Goal: Navigation & Orientation: Find specific page/section

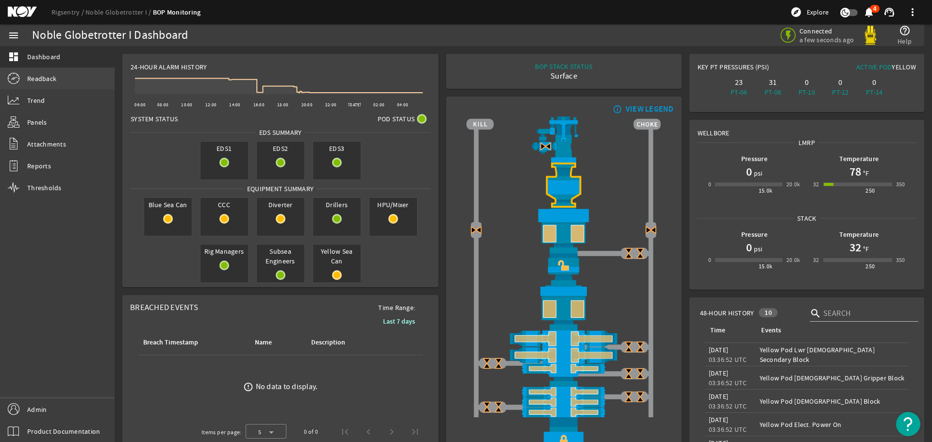
click at [37, 76] on span "Readback" at bounding box center [41, 79] width 29 height 10
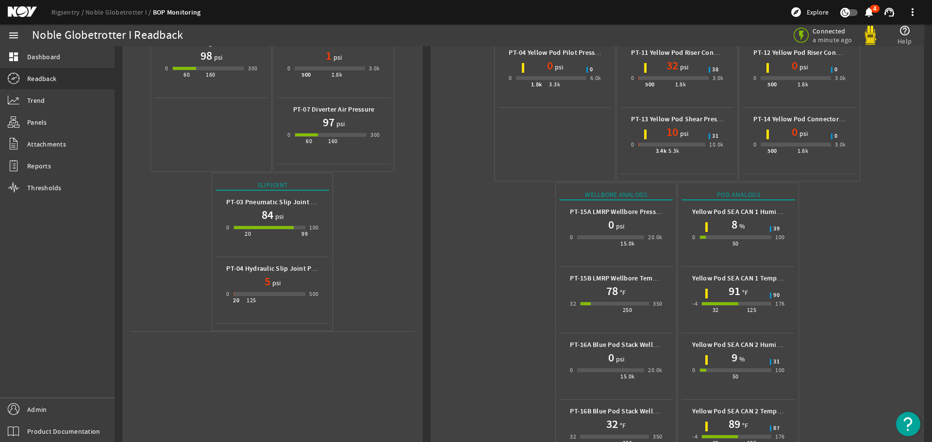
scroll to position [300, 0]
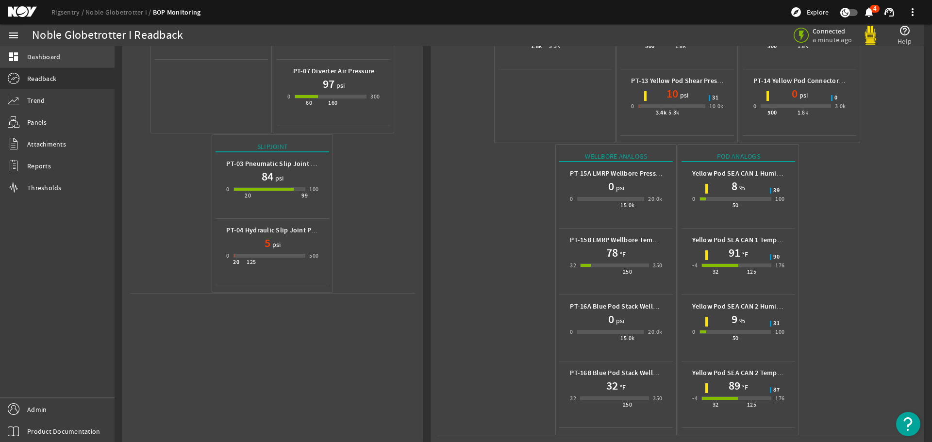
click at [37, 55] on span "Dashboard" at bounding box center [43, 57] width 33 height 10
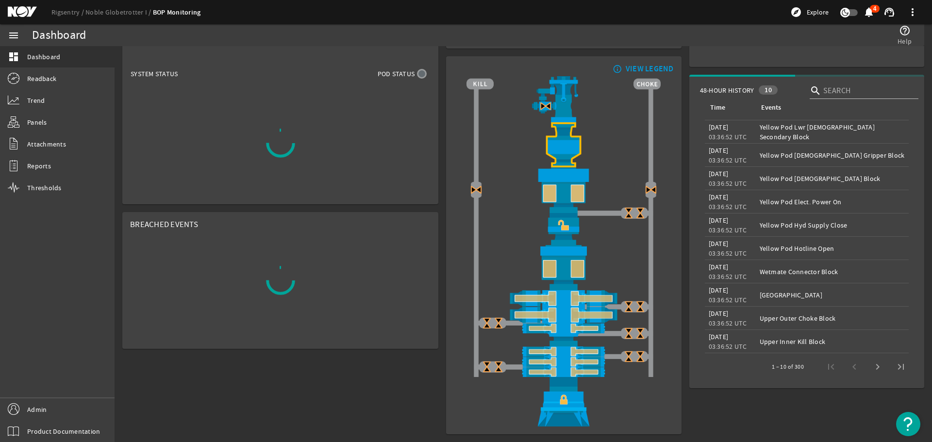
scroll to position [45, 0]
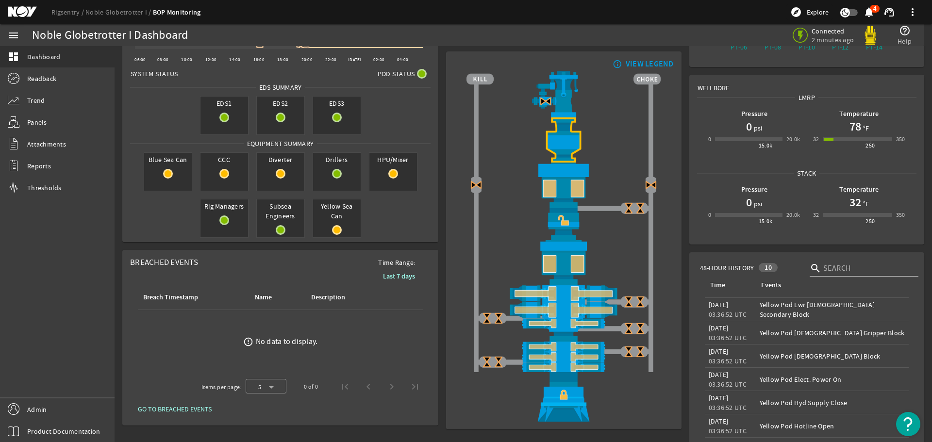
drag, startPoint x: 17, startPoint y: 8, endPoint x: 25, endPoint y: 19, distance: 13.2
click at [17, 8] on mat-icon at bounding box center [30, 12] width 44 height 12
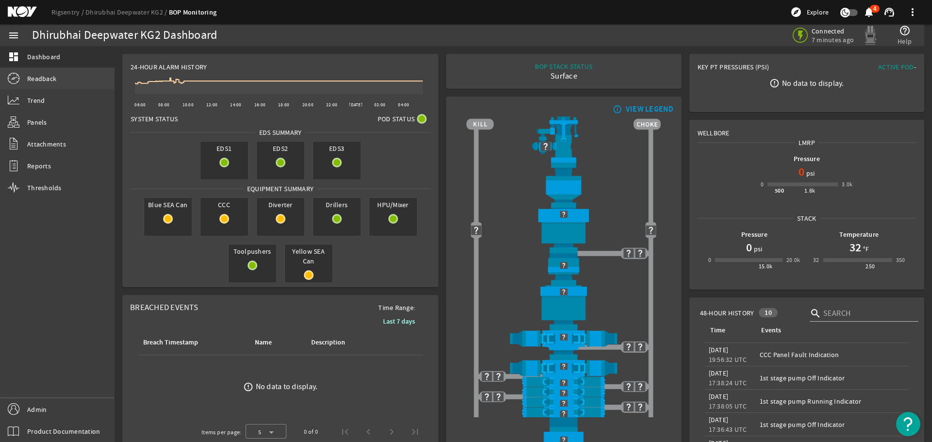
click at [60, 78] on link "Readback" at bounding box center [57, 78] width 115 height 21
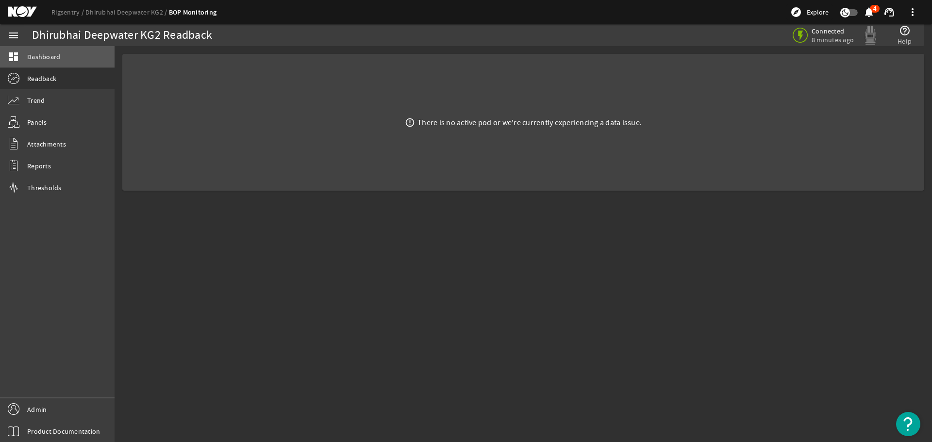
click at [66, 56] on link "dashboard Dashboard" at bounding box center [57, 56] width 115 height 21
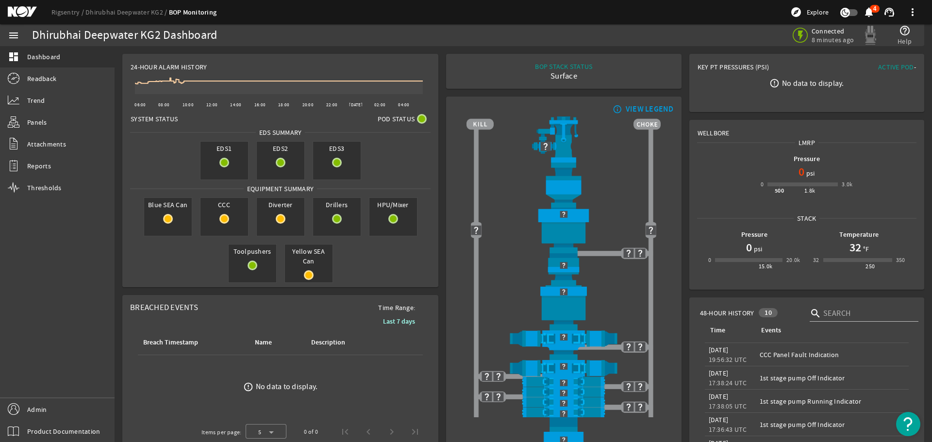
click at [19, 10] on mat-icon at bounding box center [30, 12] width 44 height 12
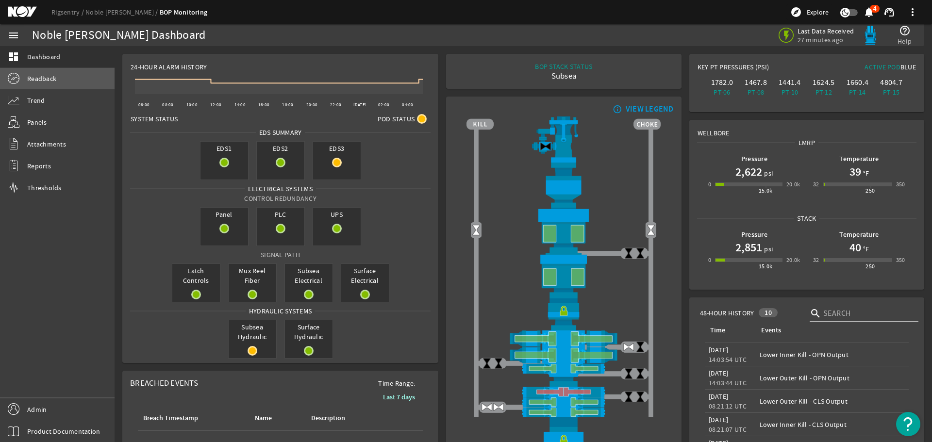
click at [48, 73] on link "Readback" at bounding box center [57, 78] width 115 height 21
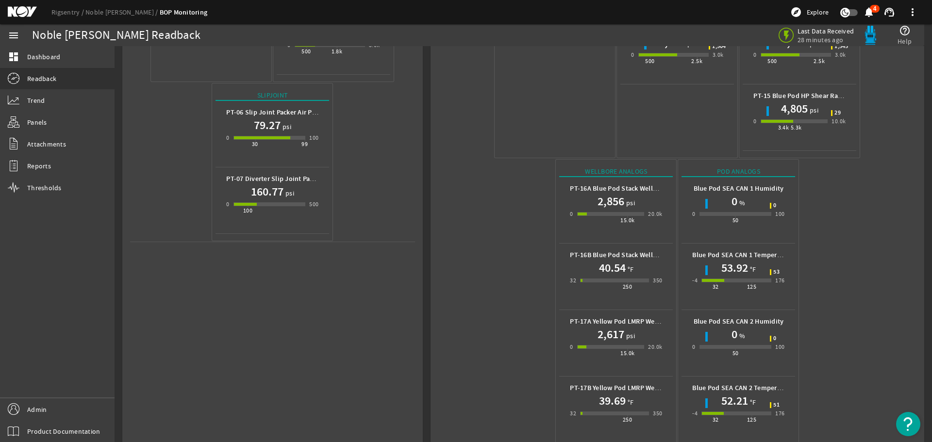
scroll to position [366, 0]
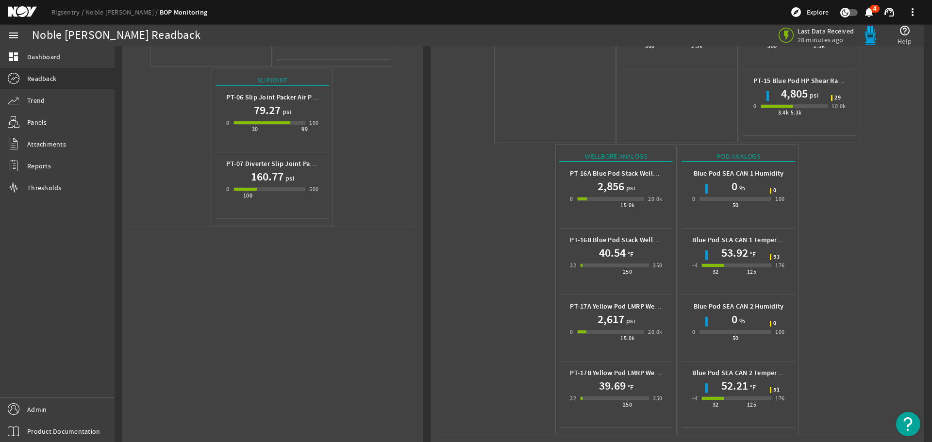
click at [22, 11] on mat-icon at bounding box center [30, 12] width 44 height 12
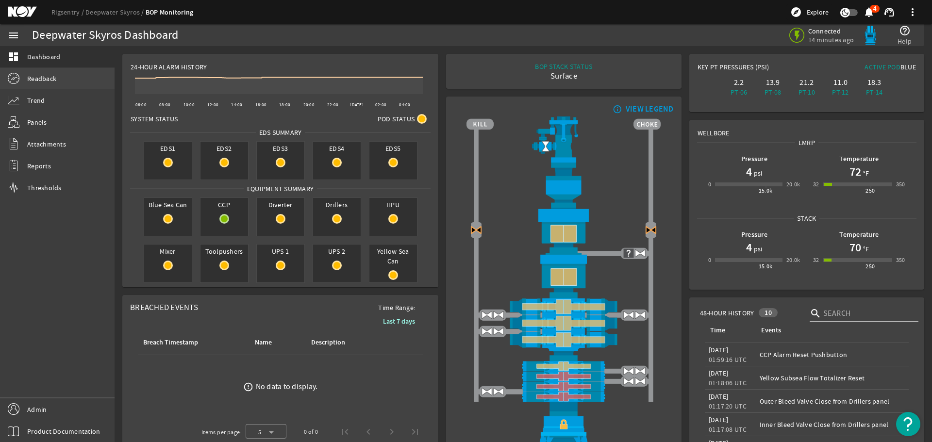
click at [36, 79] on span "Readback" at bounding box center [41, 79] width 29 height 10
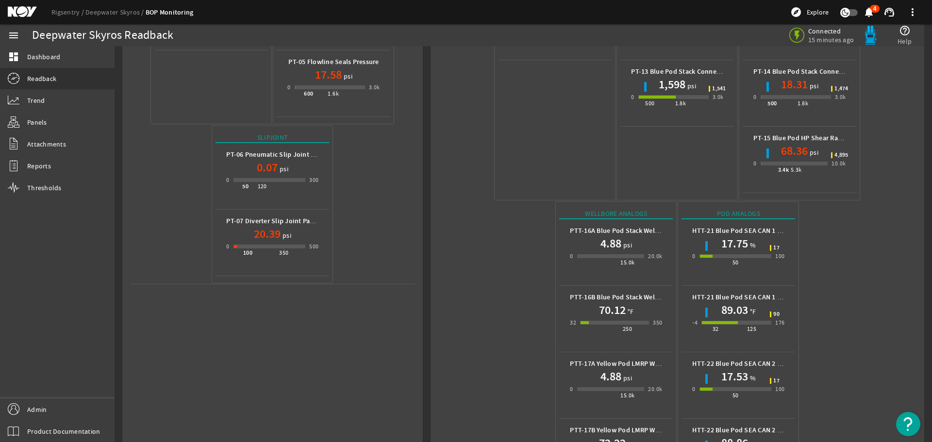
scroll to position [366, 0]
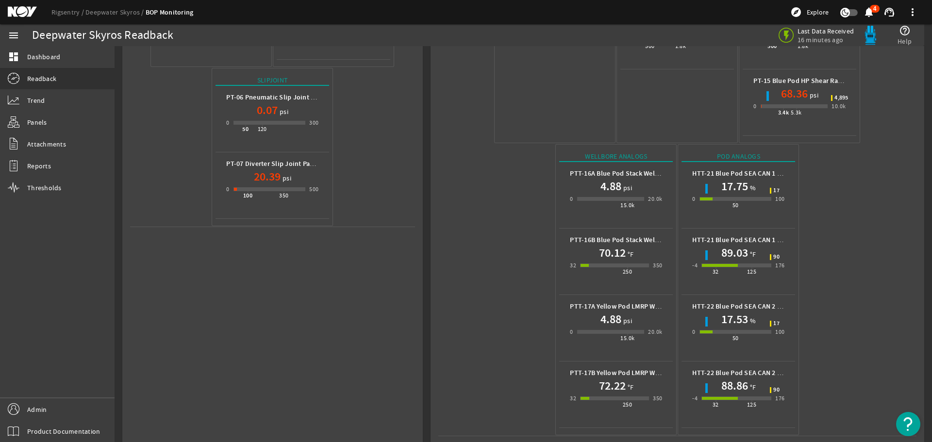
click at [26, 9] on mat-icon at bounding box center [30, 12] width 44 height 12
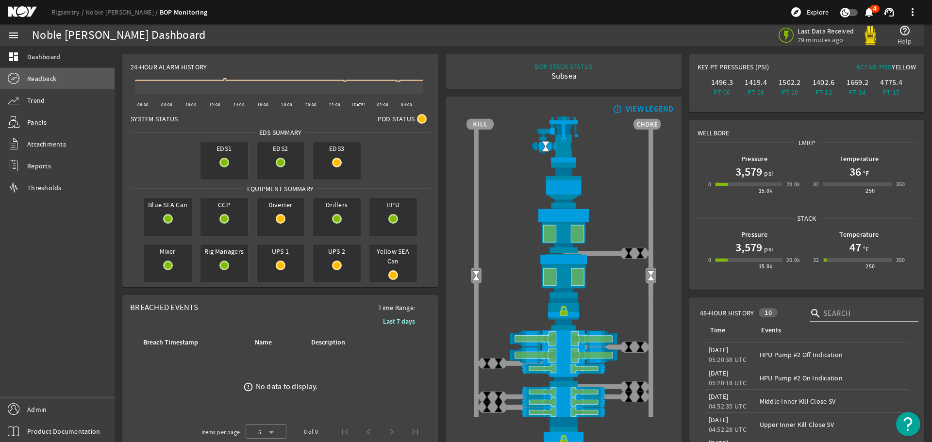
click at [43, 81] on span "Readback" at bounding box center [41, 79] width 29 height 10
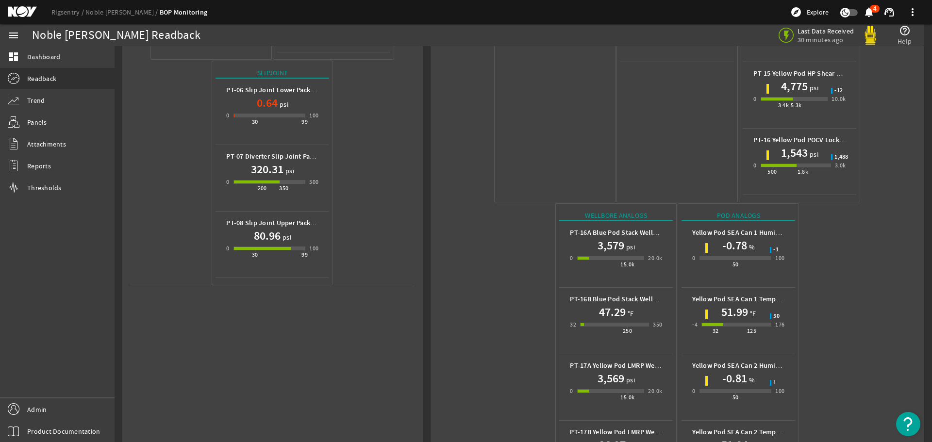
scroll to position [433, 0]
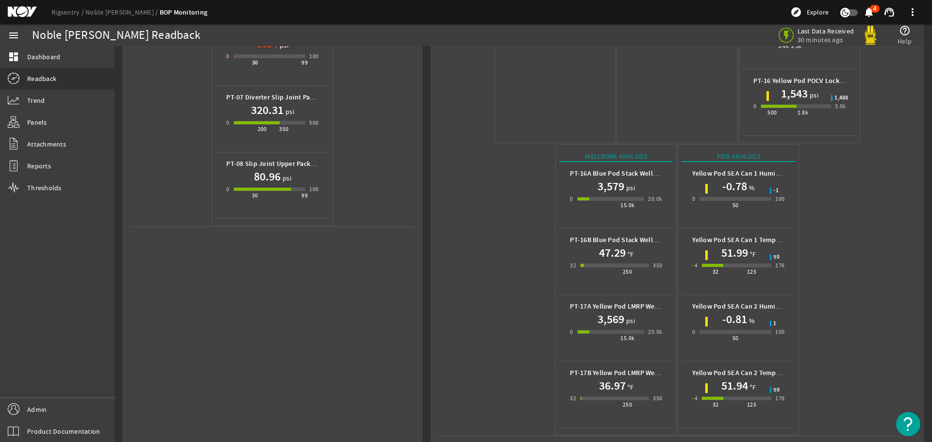
click at [22, 5] on div "Rigsentry Noble Don Taylor BOP Monitoring explore Explore notifications 4 suppo…" at bounding box center [466, 12] width 932 height 24
click at [17, 8] on mat-icon at bounding box center [30, 12] width 44 height 12
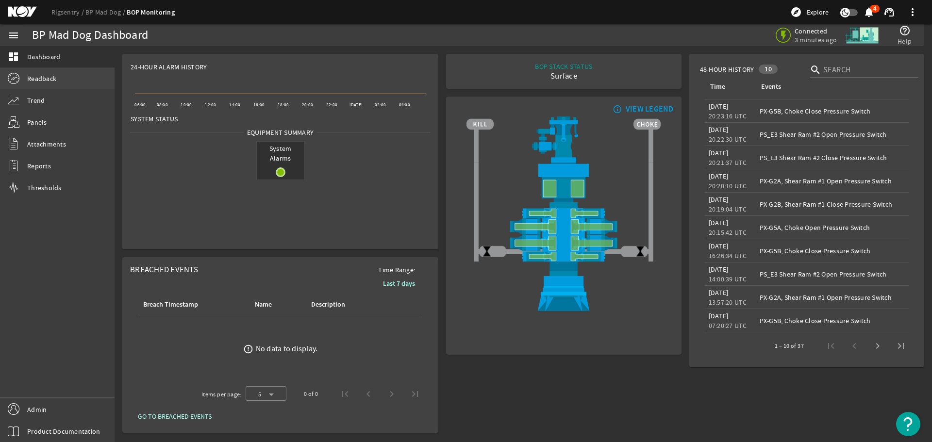
click at [50, 74] on span "Readback" at bounding box center [41, 79] width 29 height 10
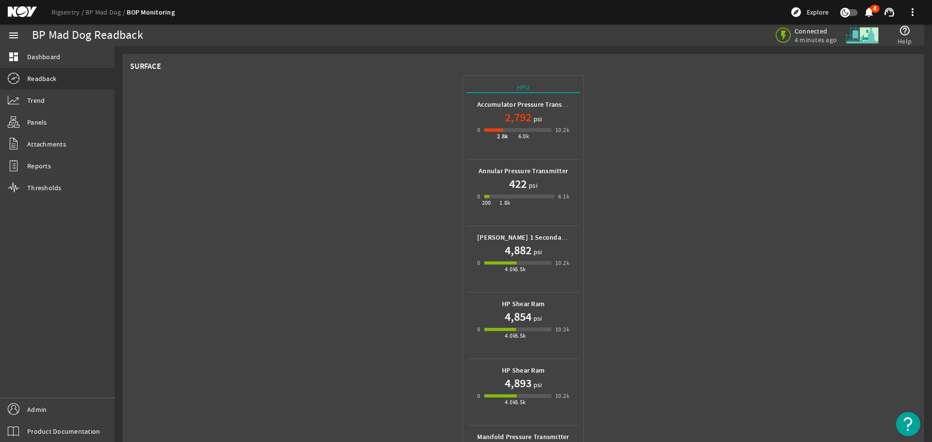
click at [16, 10] on mat-icon at bounding box center [30, 12] width 44 height 12
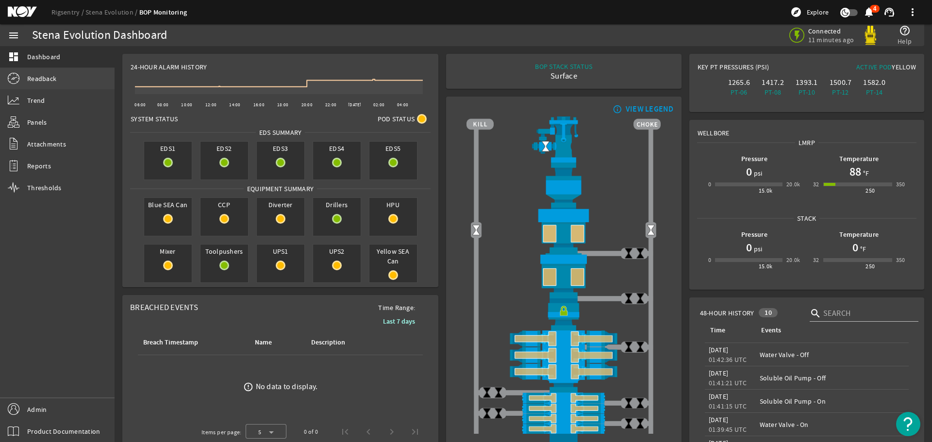
click at [37, 80] on span "Readback" at bounding box center [41, 79] width 29 height 10
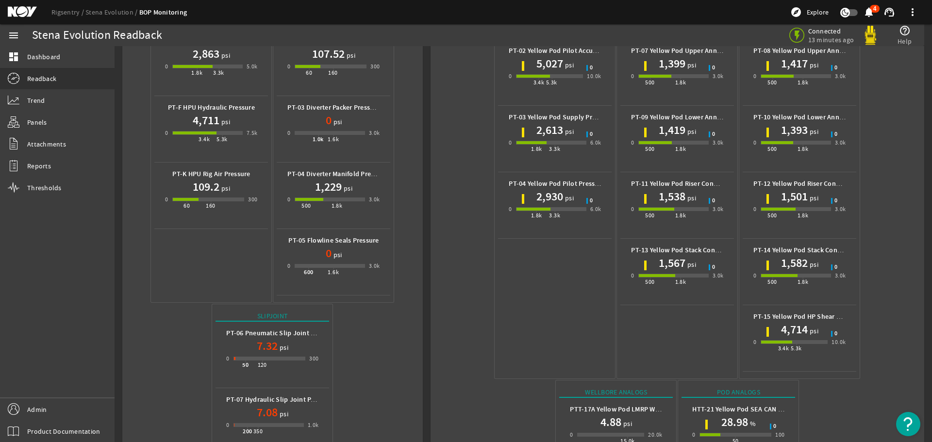
scroll to position [75, 0]
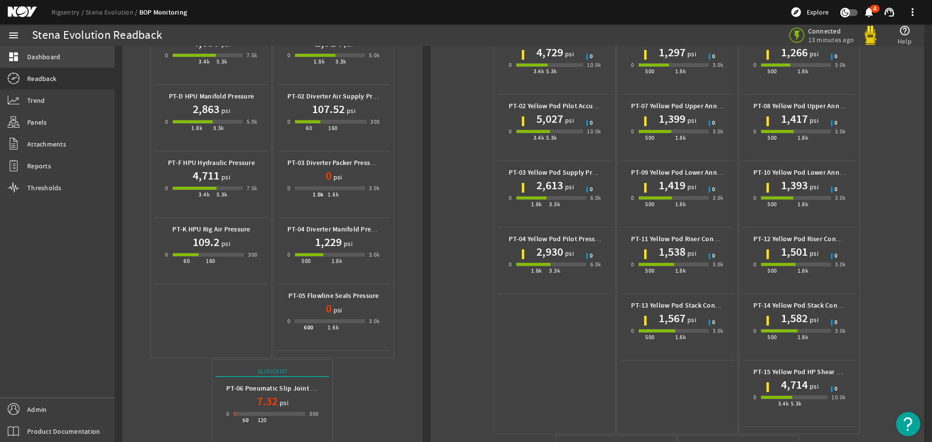
click at [39, 58] on span "Dashboard" at bounding box center [43, 57] width 33 height 10
